Goal: Transaction & Acquisition: Register for event/course

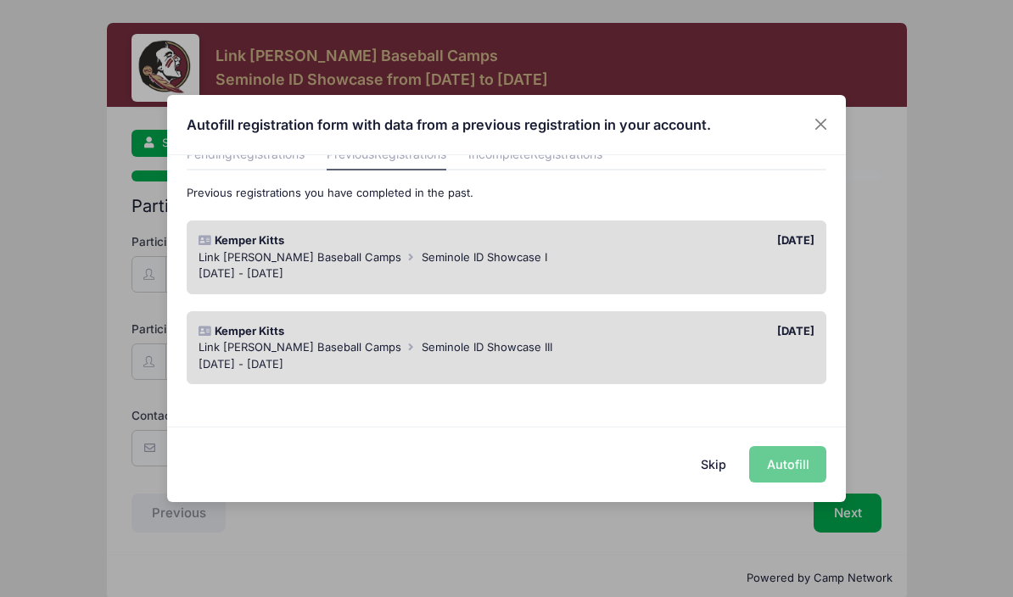
scroll to position [81, 0]
click at [790, 468] on div "Skip Autofill" at bounding box center [506, 465] width 679 height 76
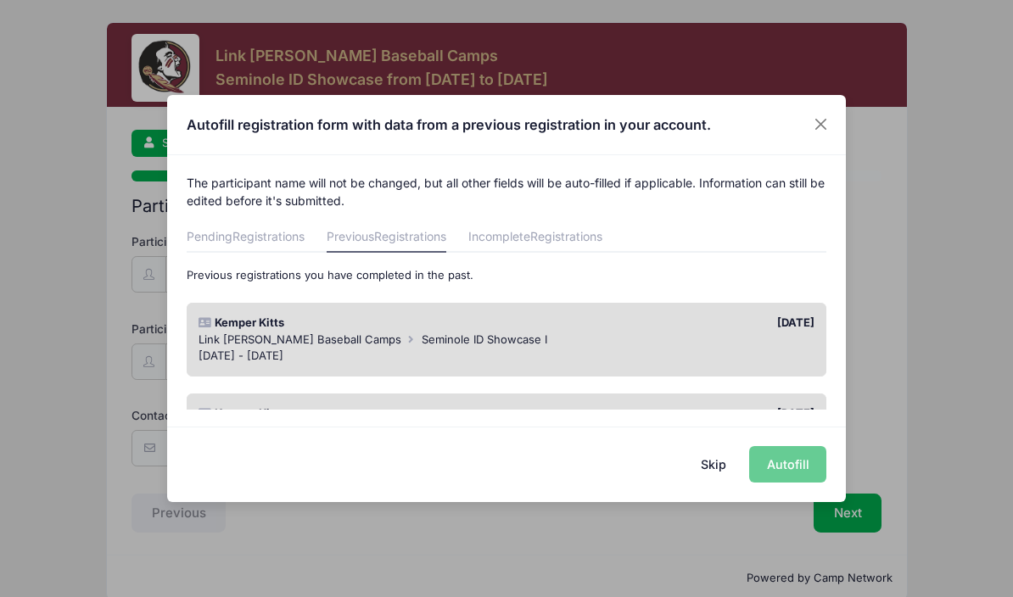
scroll to position [0, 0]
click at [597, 333] on div "Link [PERSON_NAME] Baseball Camps Seminole ID Showcase I" at bounding box center [507, 340] width 617 height 17
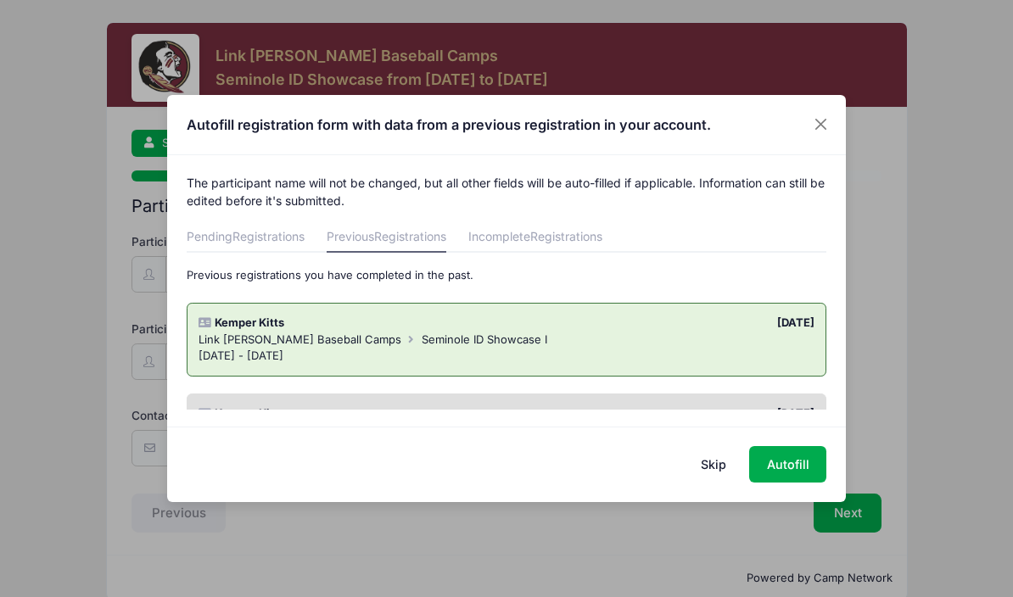
click at [810, 466] on button "Autofill" at bounding box center [787, 464] width 77 height 36
type input "[EMAIL_ADDRESS][DOMAIN_NAME]"
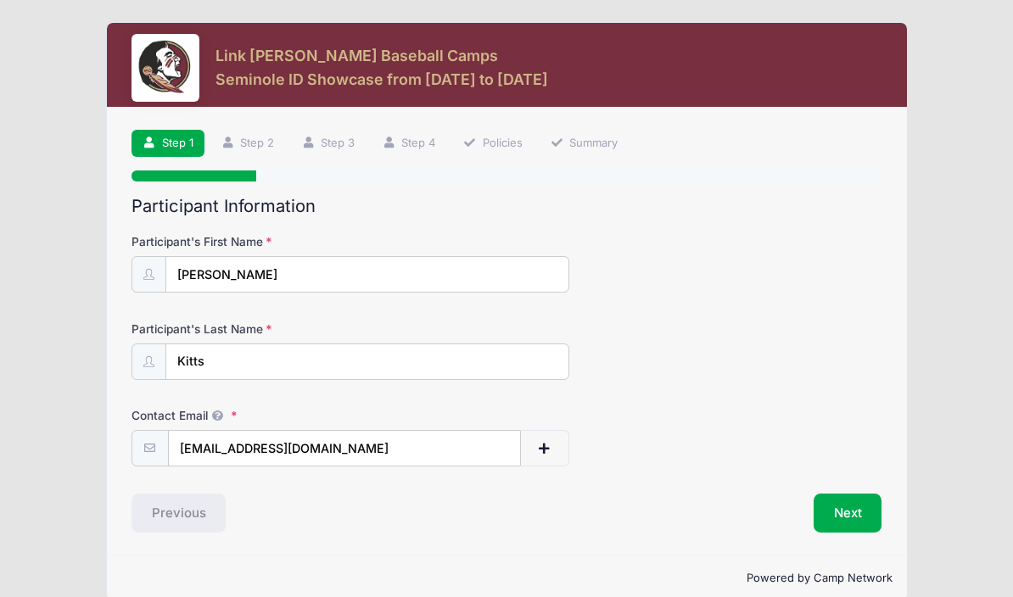
click at [834, 518] on button "Next" at bounding box center [848, 513] width 69 height 39
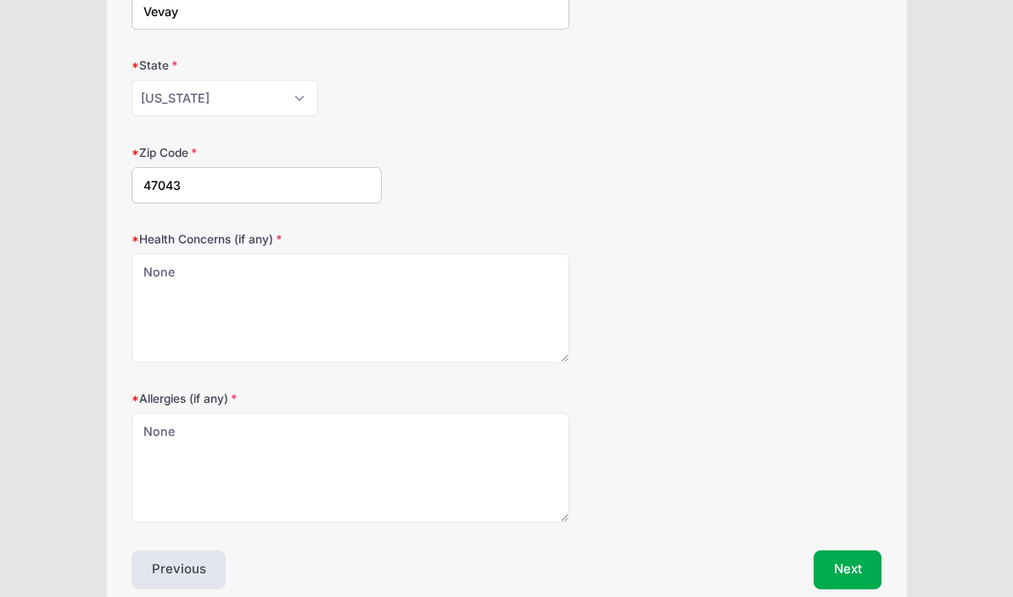
scroll to position [440, 0]
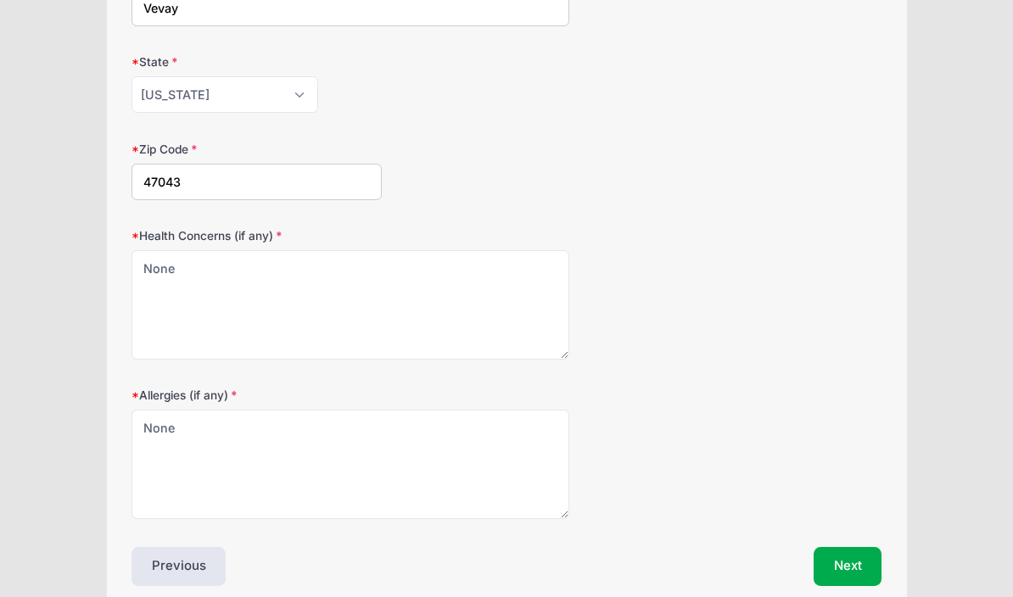
click at [861, 547] on button "Next" at bounding box center [848, 566] width 69 height 39
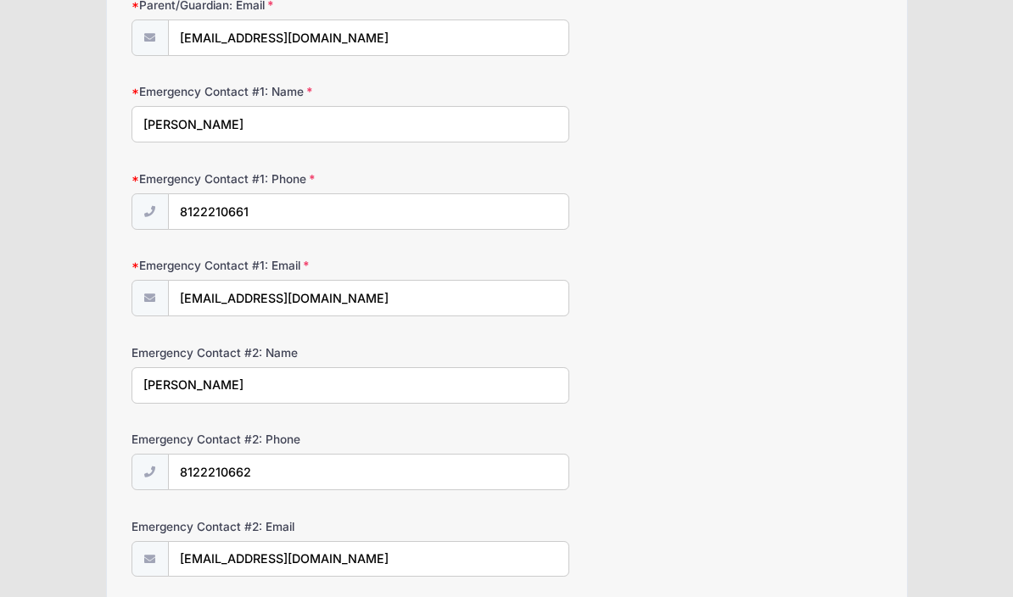
scroll to position [412, 0]
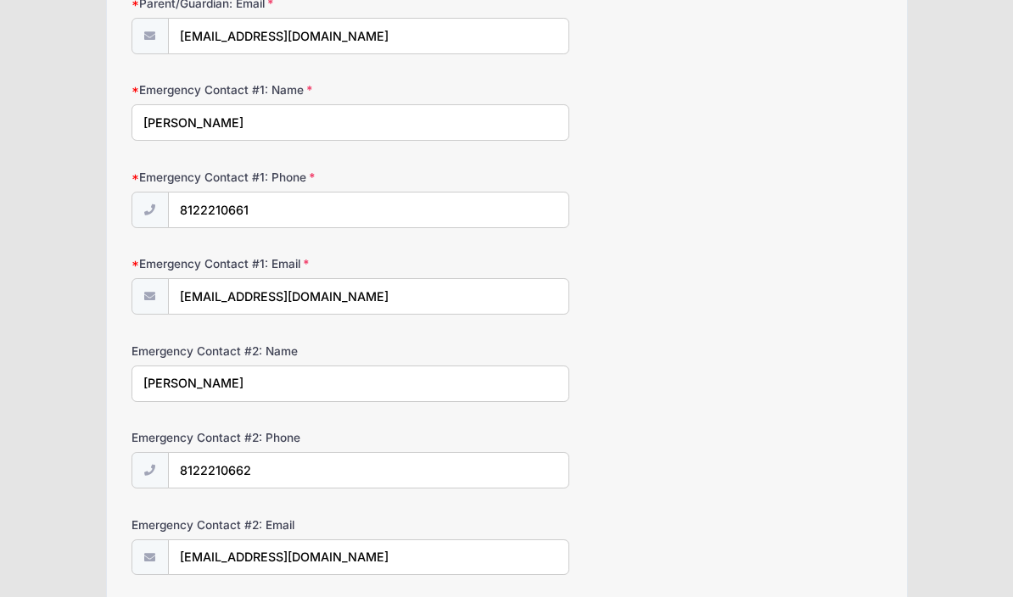
click at [281, 380] on input "[PERSON_NAME]" at bounding box center [351, 384] width 438 height 36
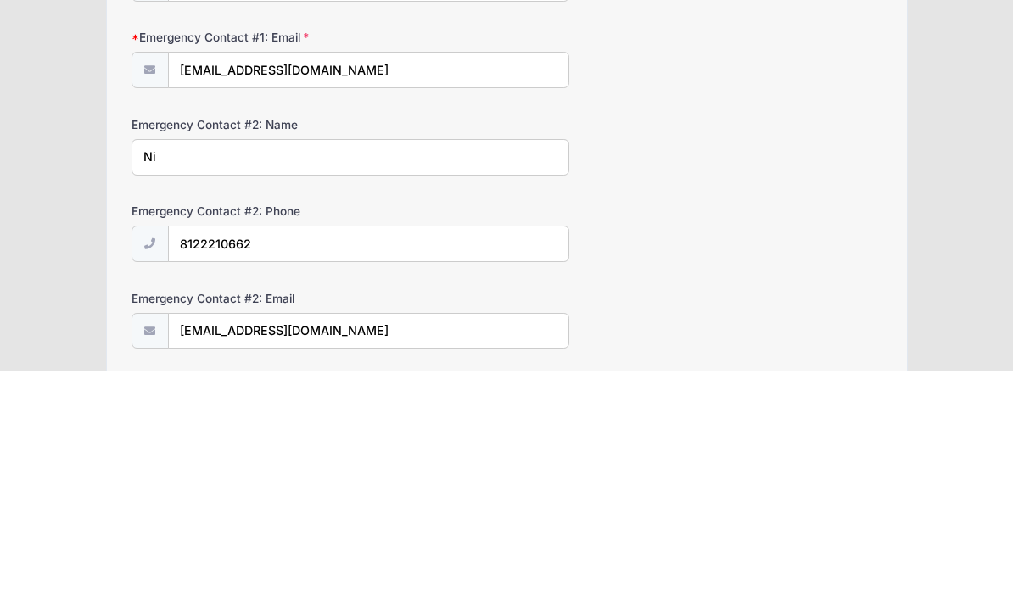
type input "N"
type input "[PERSON_NAME]"
click at [305, 453] on input "8122210662" at bounding box center [369, 471] width 400 height 36
type input "[PHONE_NUMBER]"
click at [959, 221] on div "Link [PERSON_NAME] Baseball Camps Seminole ID Showcase from [DATE] to [DATE] Ex…" at bounding box center [506, 467] width 962 height 1759
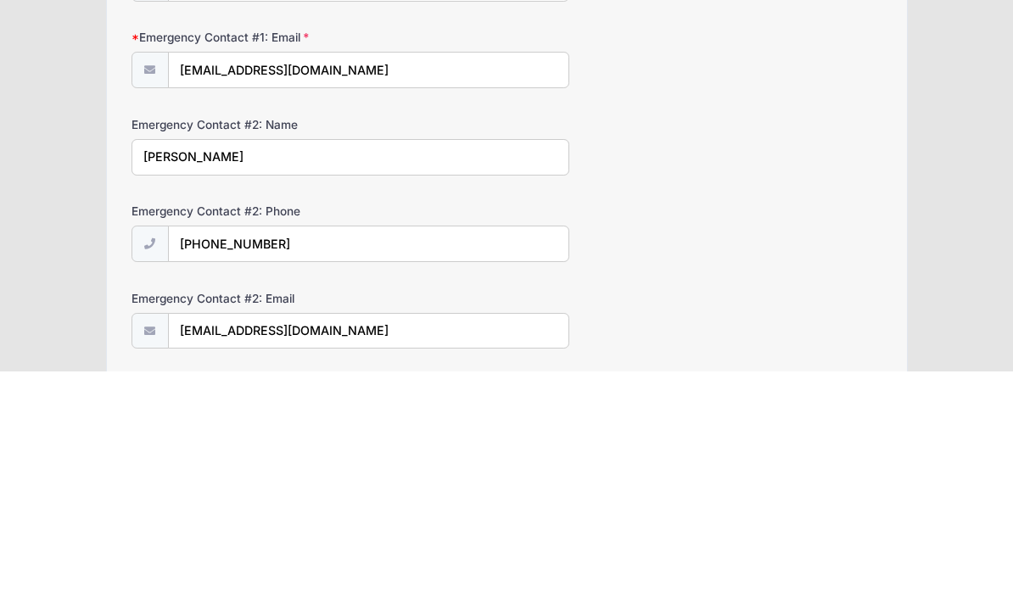
scroll to position [639, 0]
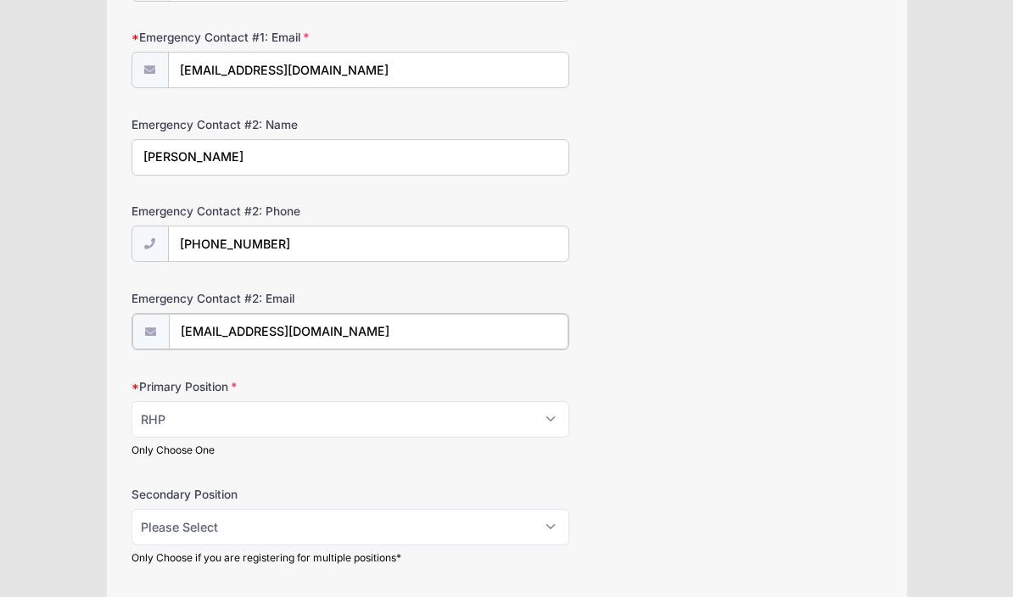
click at [361, 321] on input "[EMAIL_ADDRESS][DOMAIN_NAME]" at bounding box center [369, 332] width 400 height 36
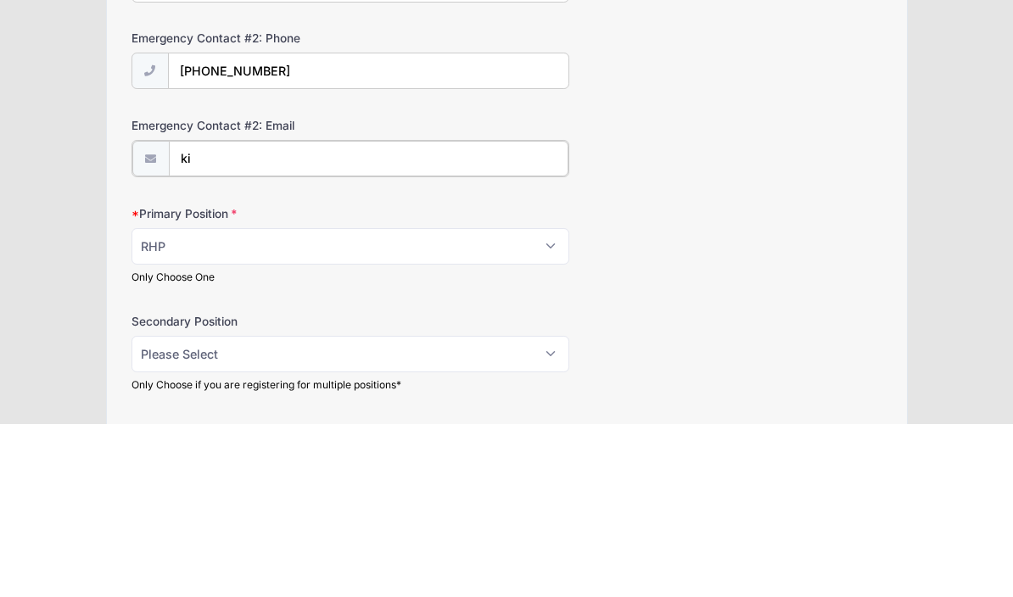
type input "k"
click at [768, 378] on div "Primary Position Please Select RHP LHP C 1B 2B 3B SS OF Only Choose One" at bounding box center [507, 418] width 751 height 80
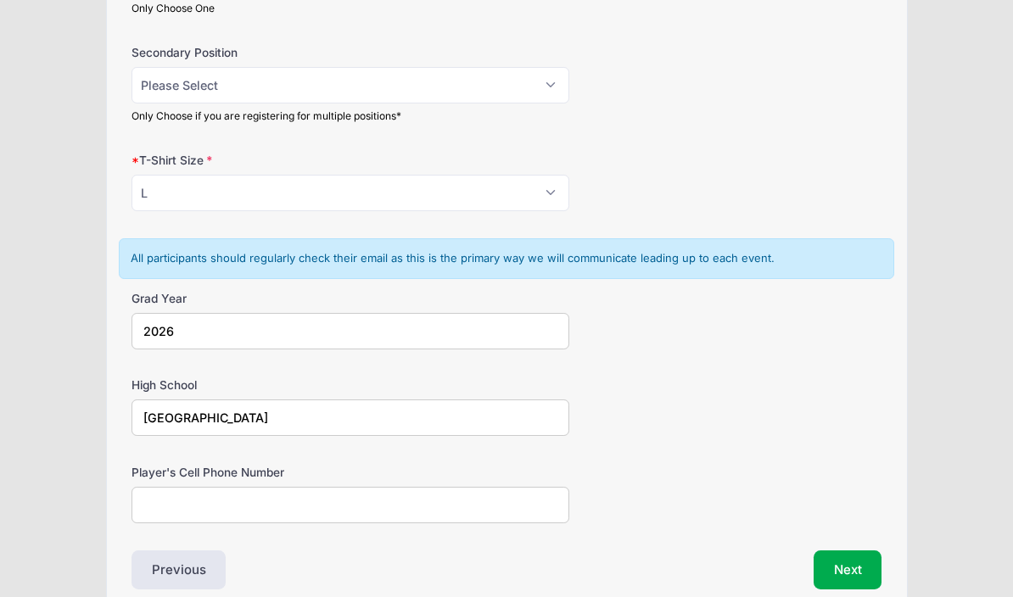
click at [438, 505] on input "Player's Cell Phone Number" at bounding box center [351, 505] width 438 height 36
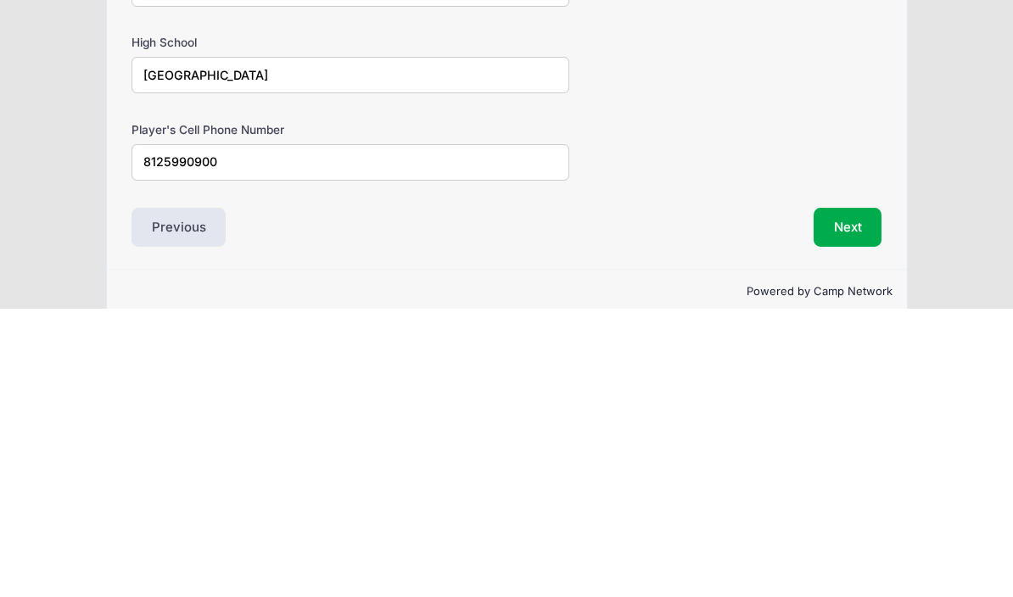
type input "8125990900"
click at [684, 497] on div "Next" at bounding box center [699, 516] width 384 height 39
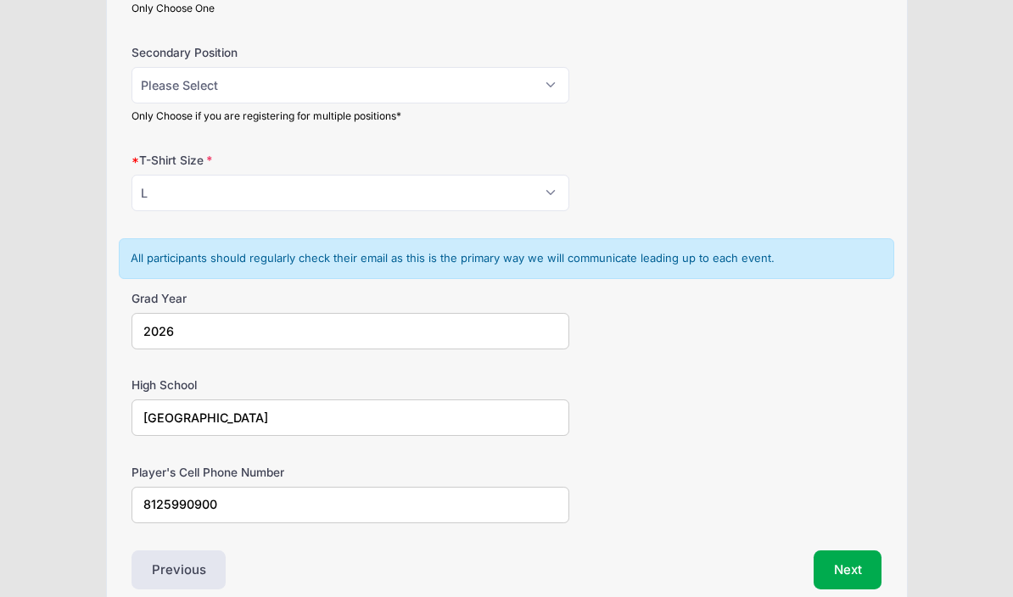
click at [847, 566] on button "Next" at bounding box center [848, 570] width 69 height 39
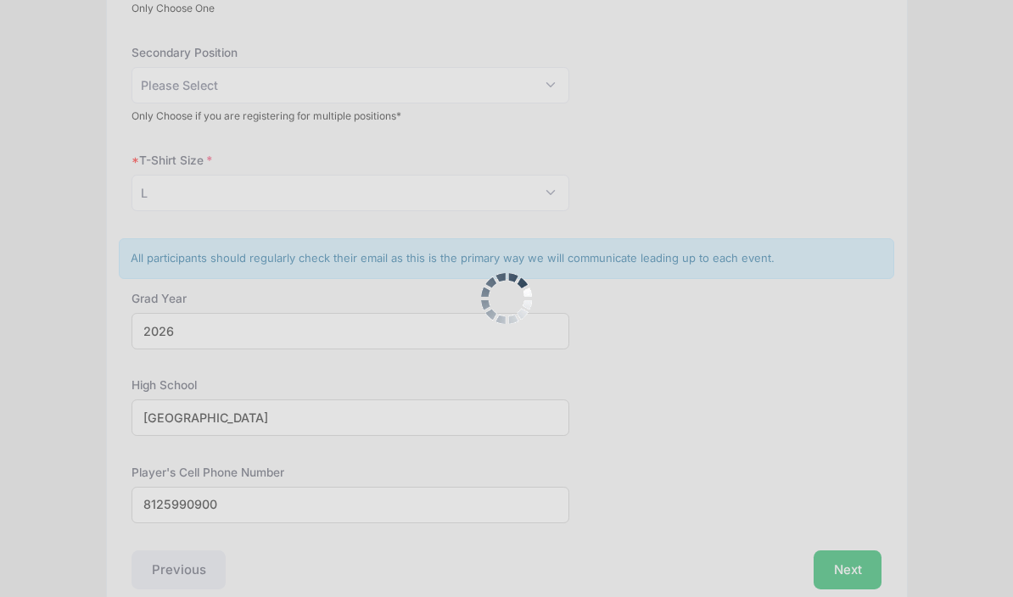
scroll to position [0, 0]
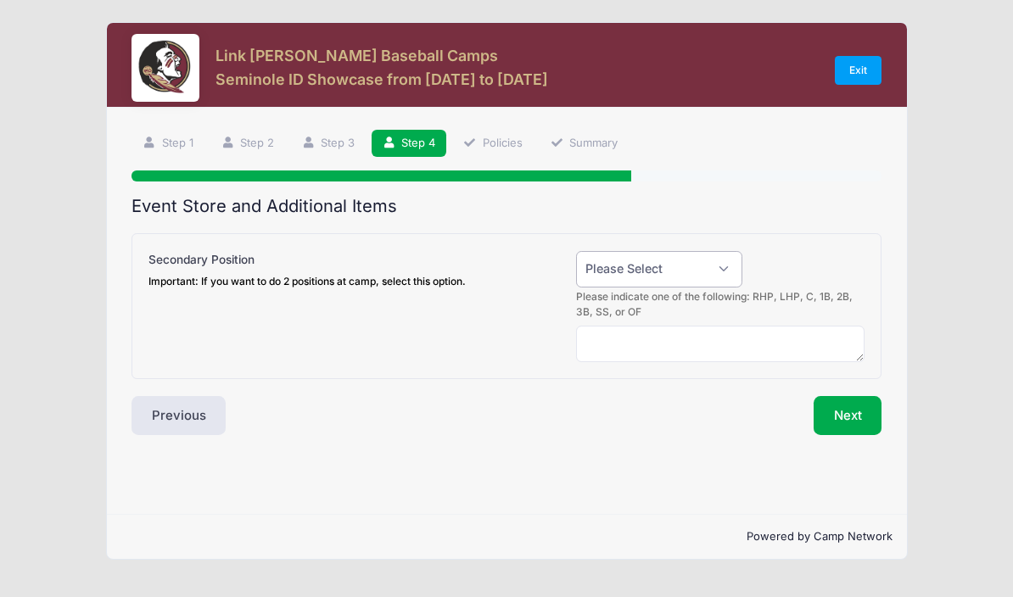
click at [723, 276] on select "Please Select Yes (+$50.00) No" at bounding box center [659, 269] width 166 height 36
select select "0"
click at [858, 428] on button "Next" at bounding box center [848, 415] width 69 height 39
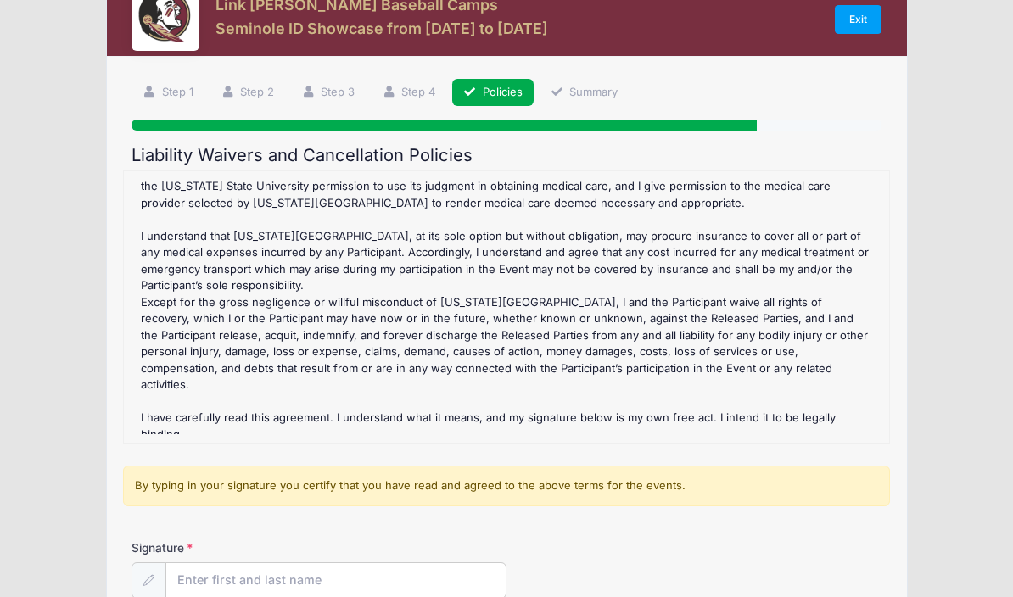
scroll to position [36, 0]
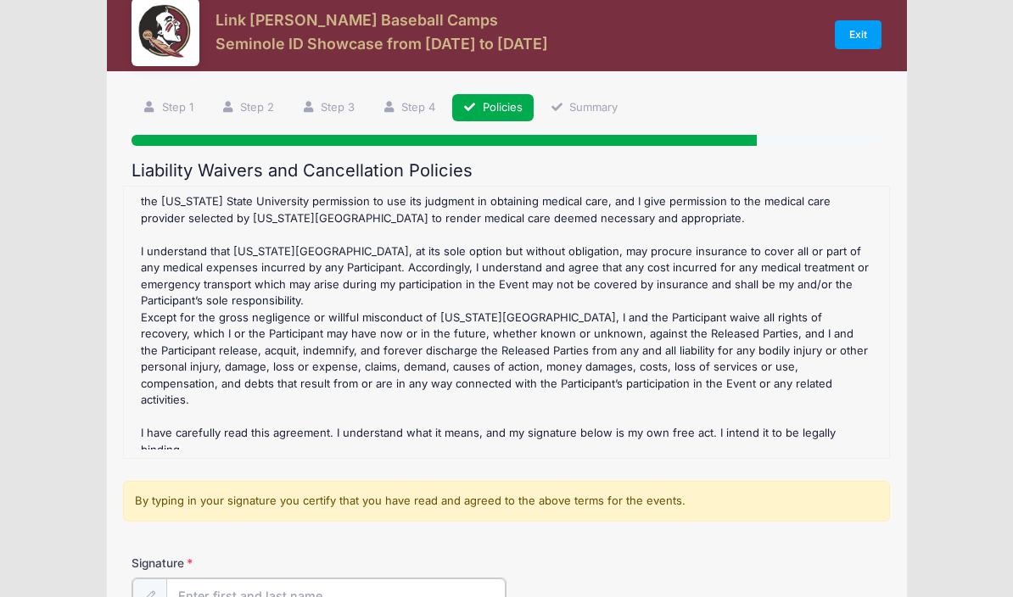
click at [370, 585] on input "Signature" at bounding box center [335, 597] width 339 height 36
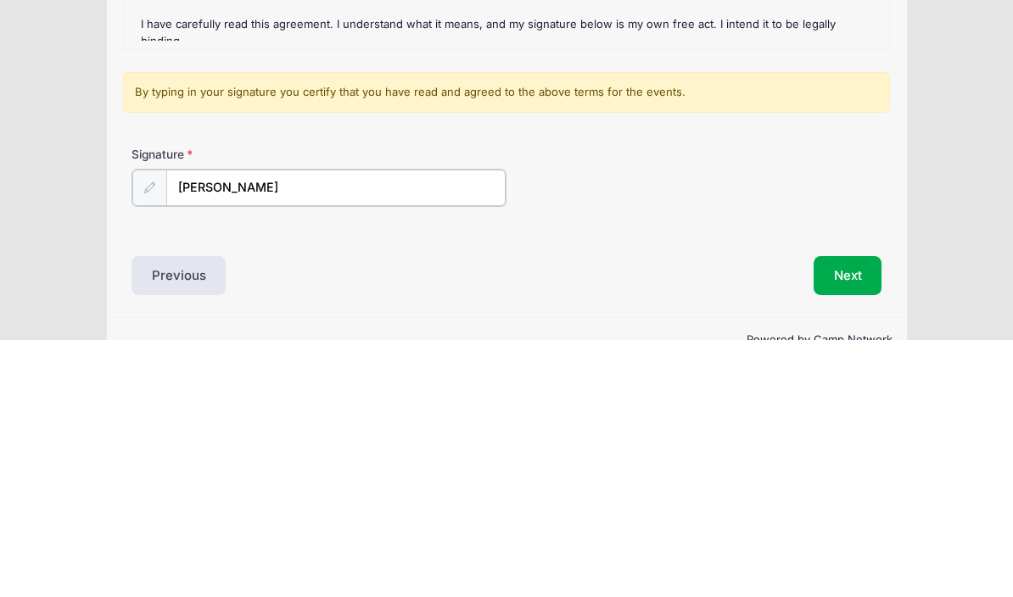
type input "[PERSON_NAME]"
click at [852, 512] on button "Next" at bounding box center [848, 531] width 69 height 39
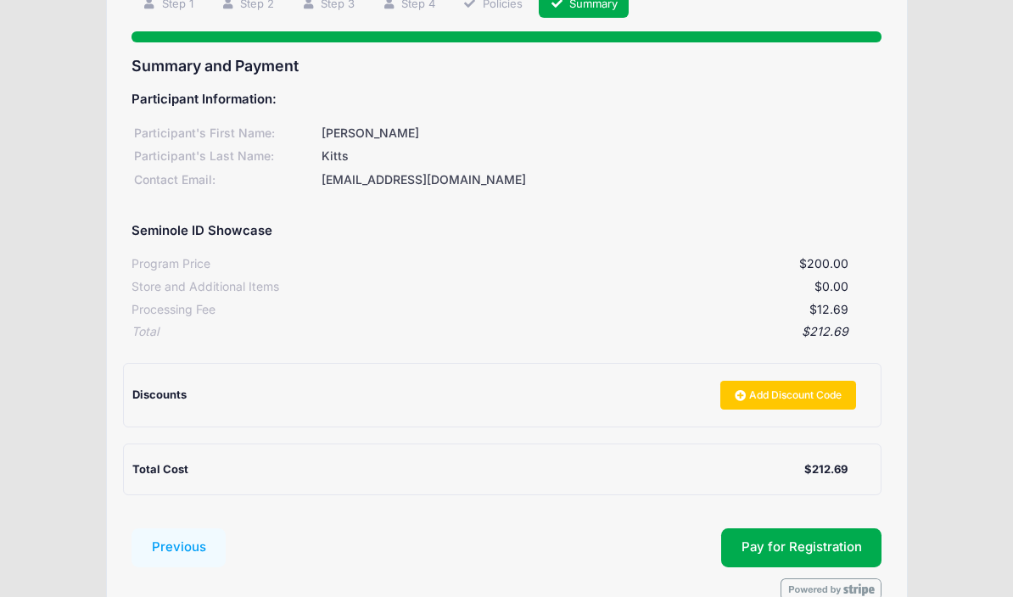
scroll to position [148, 0]
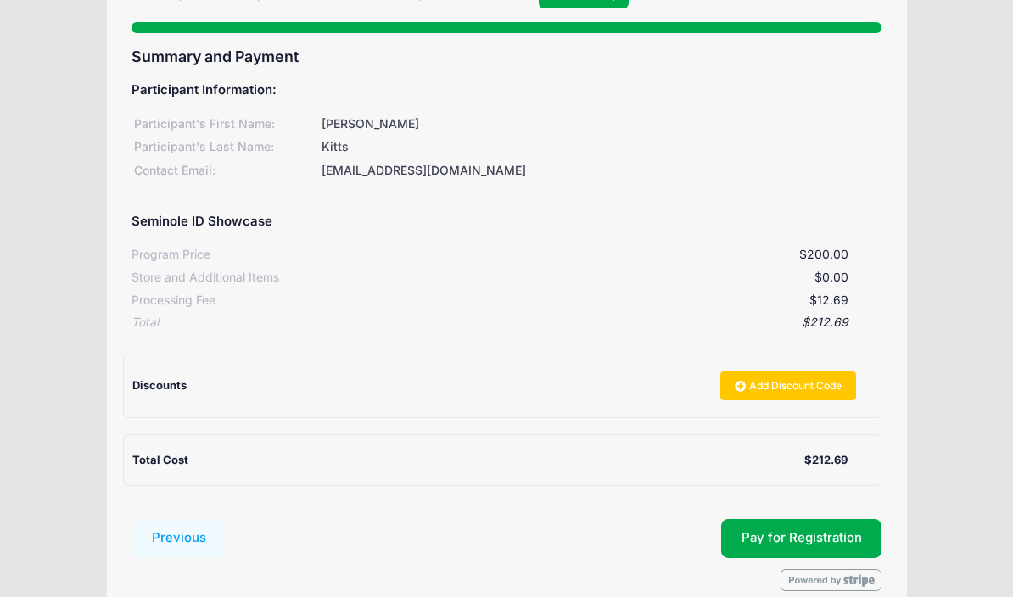
click at [843, 535] on button "Pay for Registration" at bounding box center [801, 538] width 161 height 39
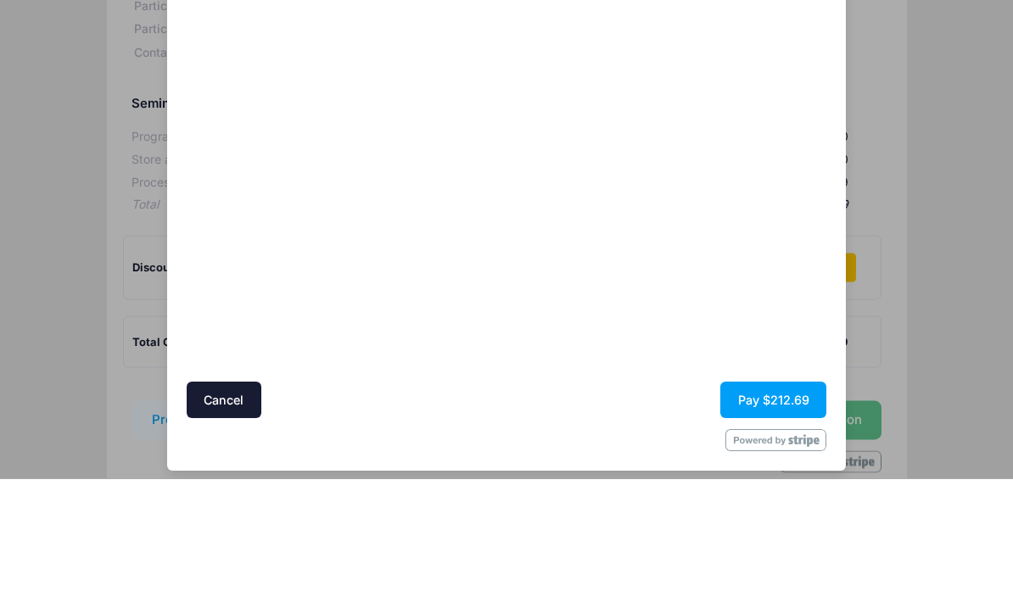
scroll to position [87, 0]
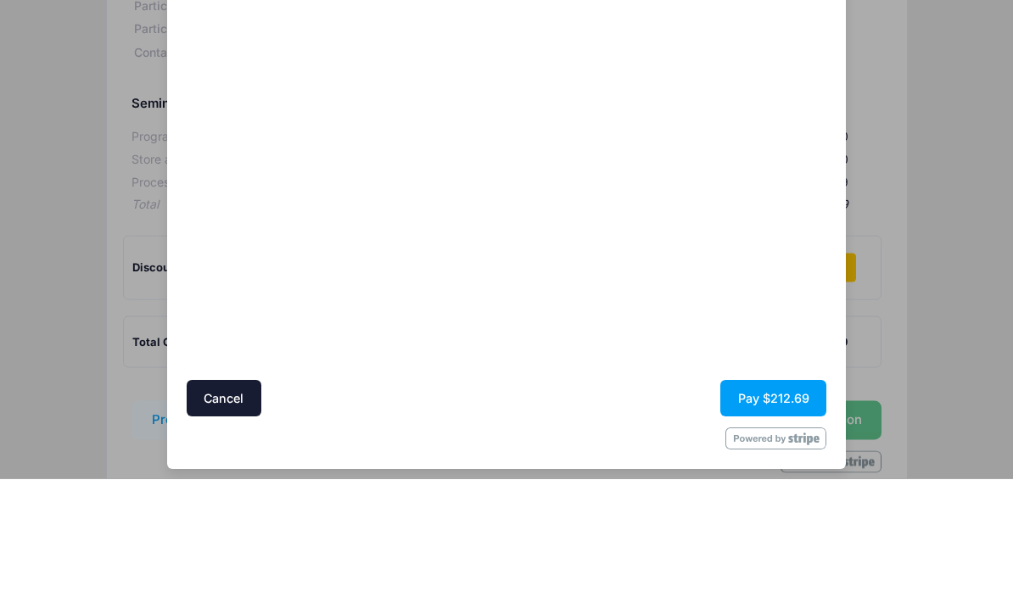
click at [807, 255] on div at bounding box center [671, 261] width 312 height 459
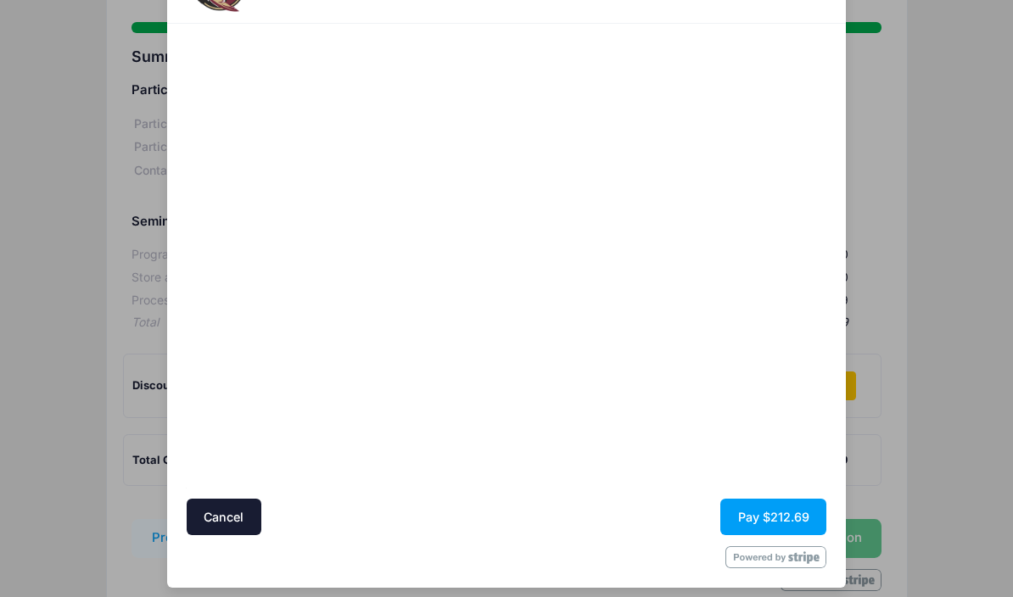
scroll to position [22, 0]
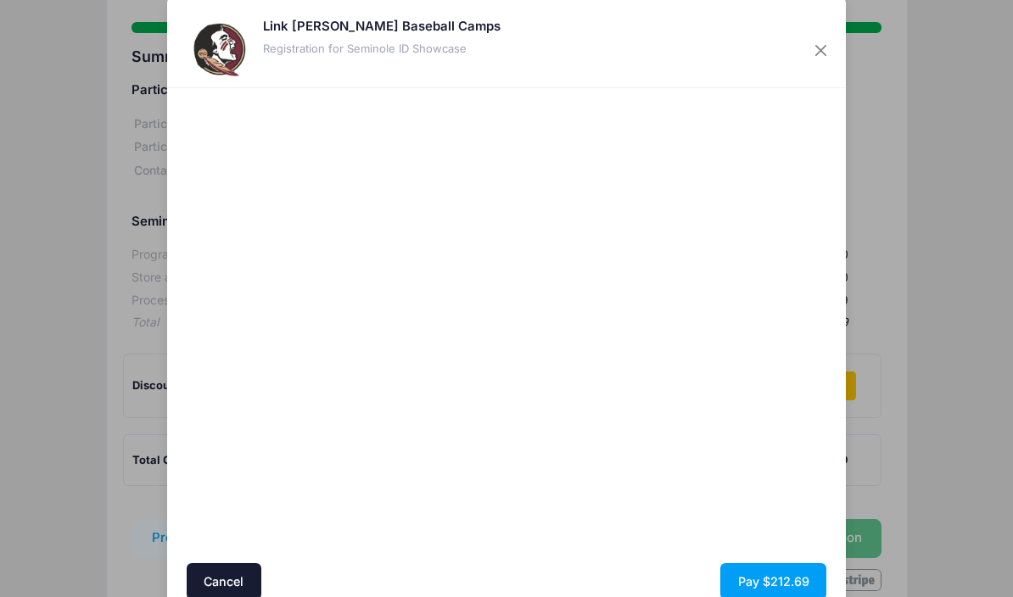
click at [809, 577] on button "Pay $212.69" at bounding box center [773, 581] width 106 height 36
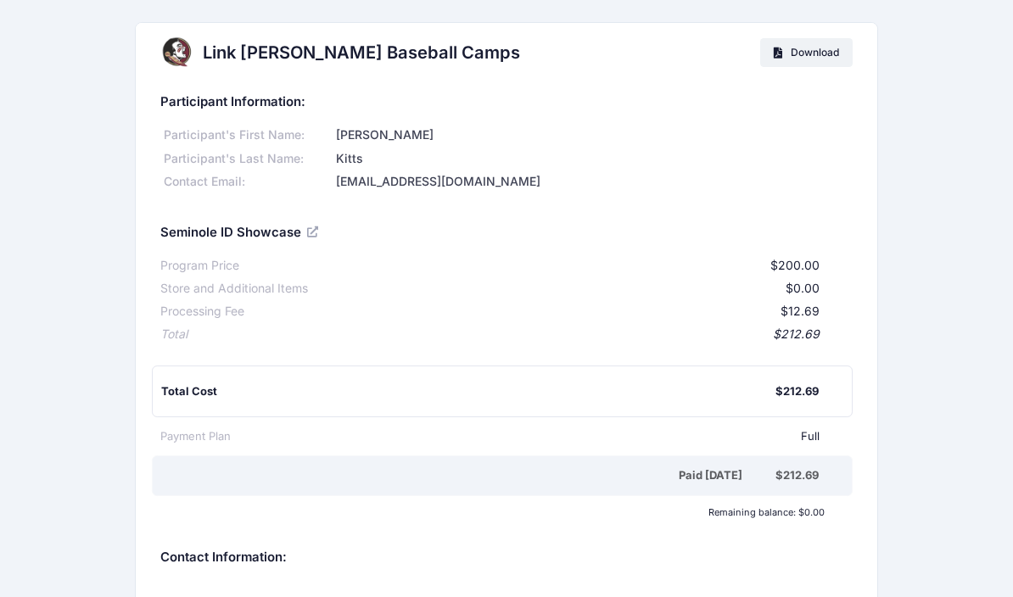
click at [807, 50] on span "Download" at bounding box center [815, 52] width 48 height 13
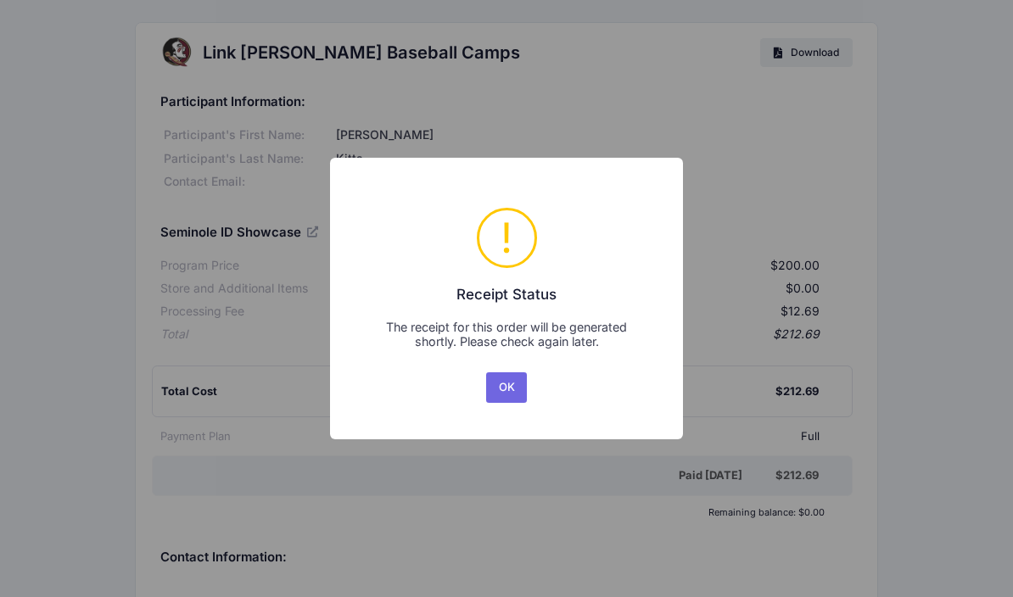
click at [512, 385] on button "OK" at bounding box center [506, 387] width 41 height 31
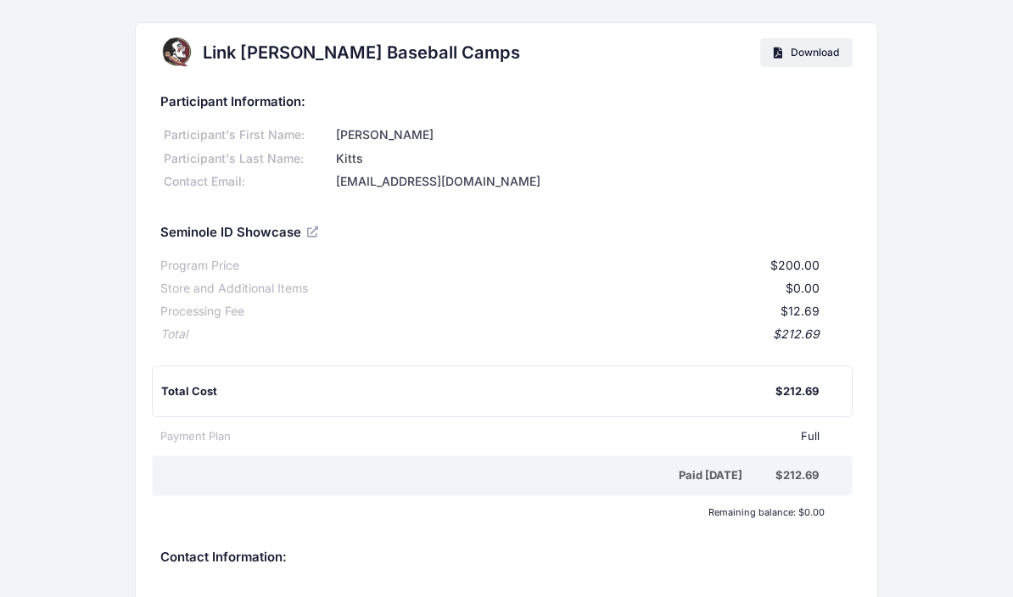
click at [816, 43] on link "Download" at bounding box center [806, 52] width 92 height 29
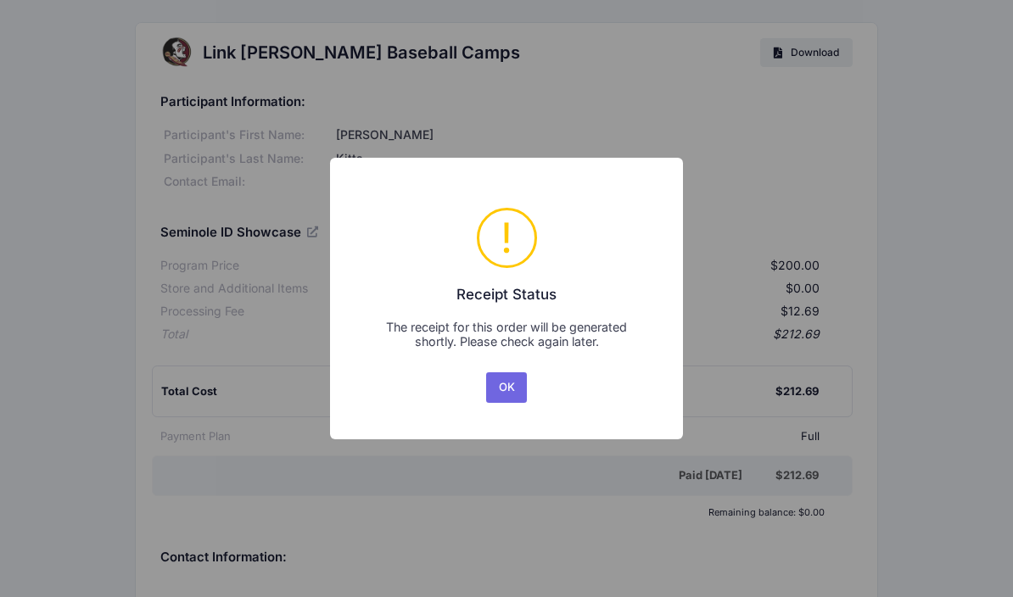
click at [509, 390] on button "OK" at bounding box center [506, 387] width 41 height 31
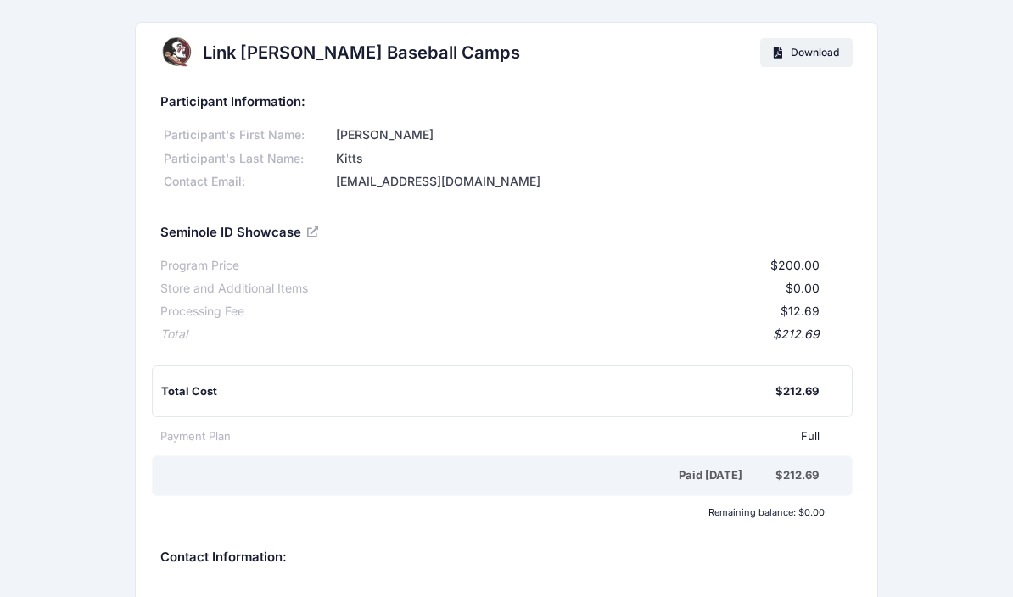
click at [812, 50] on span "Download" at bounding box center [815, 52] width 48 height 13
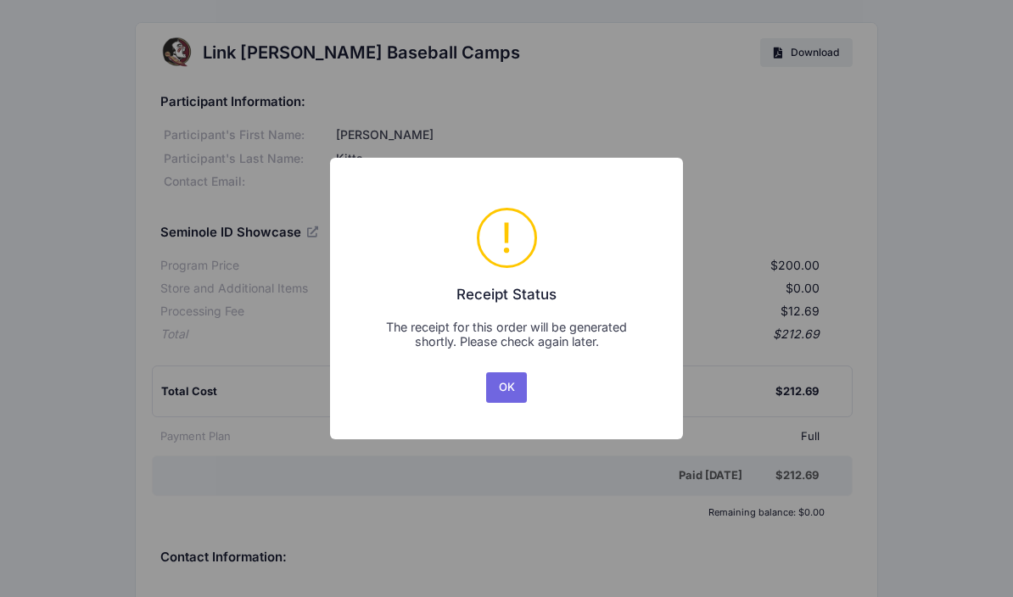
click at [515, 387] on button "OK" at bounding box center [506, 387] width 41 height 31
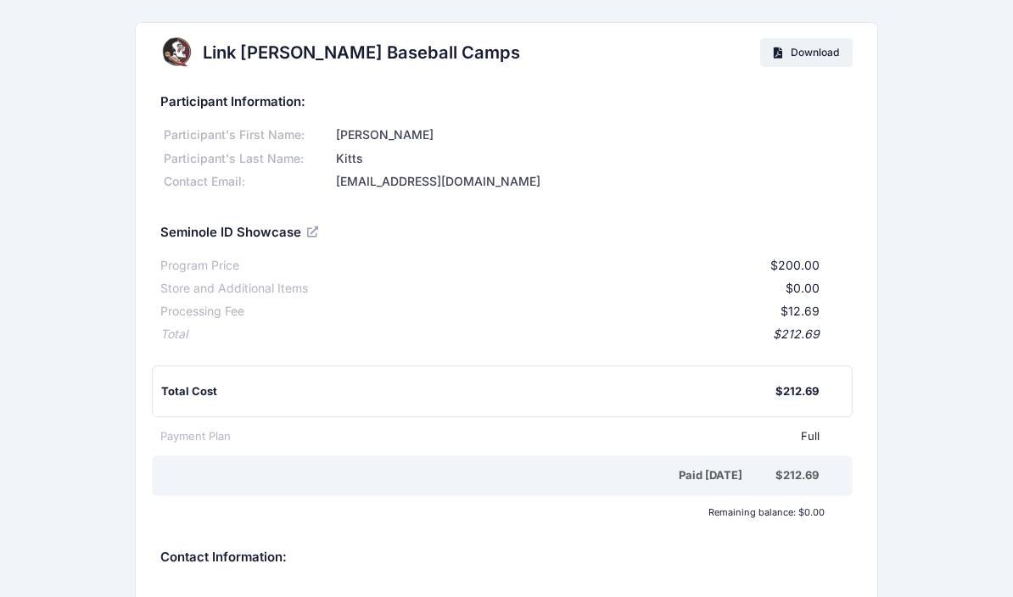
click at [812, 62] on link "Download" at bounding box center [806, 52] width 92 height 29
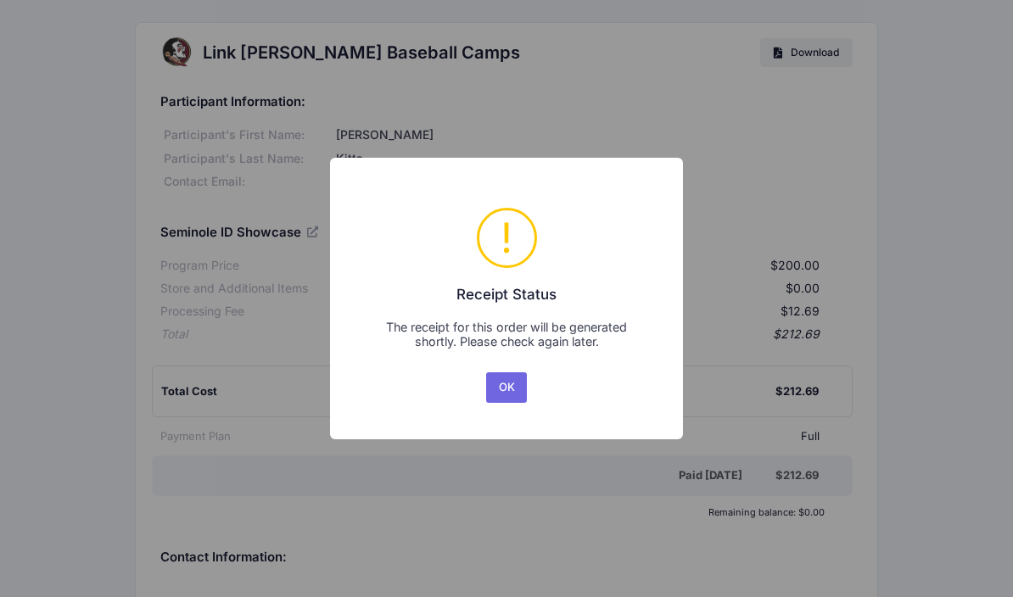
click at [507, 397] on button "OK" at bounding box center [506, 387] width 41 height 31
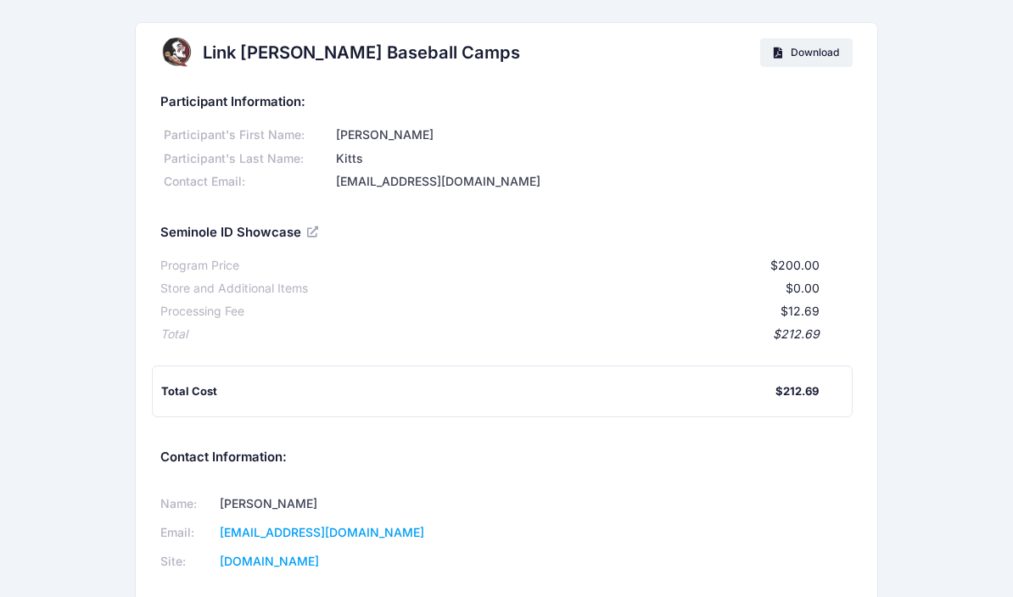
click at [820, 44] on link "Download" at bounding box center [806, 52] width 92 height 29
